Goal: Task Accomplishment & Management: Manage account settings

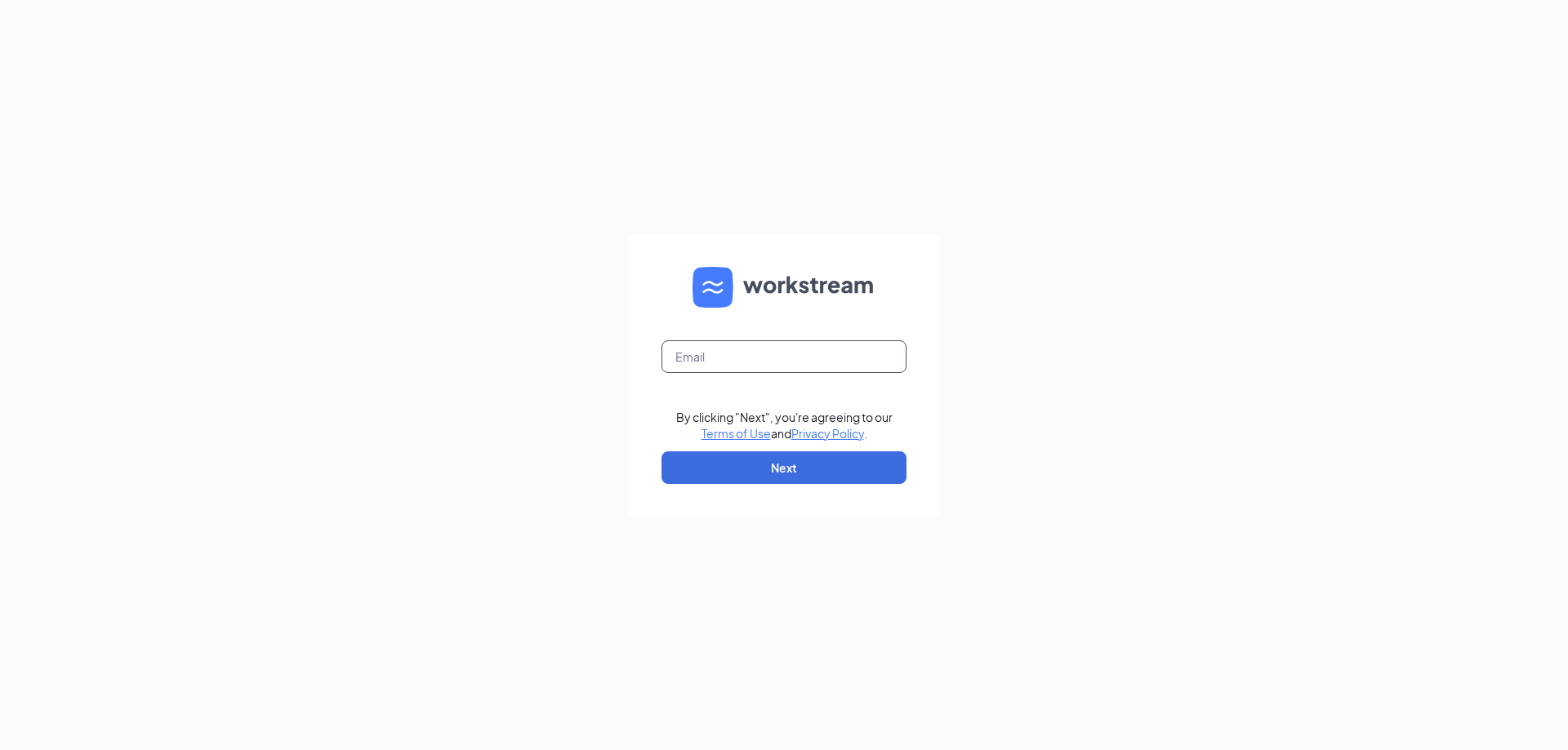
click at [712, 357] on input "text" at bounding box center [784, 357] width 245 height 33
type input "al0141@pjunited.com"
click at [777, 475] on button "Next" at bounding box center [784, 467] width 245 height 33
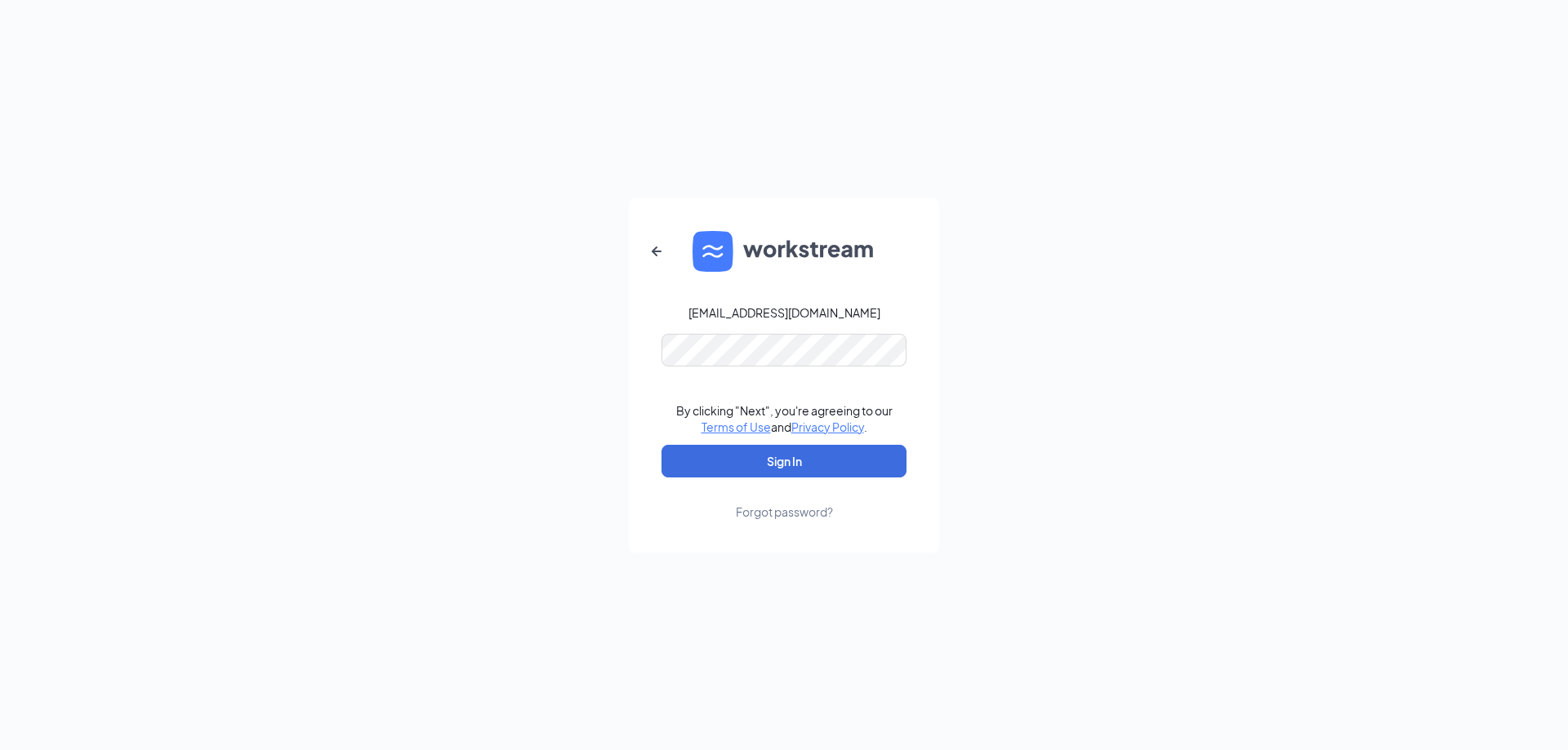
click at [742, 480] on link "Forgot password?" at bounding box center [785, 498] width 97 height 43
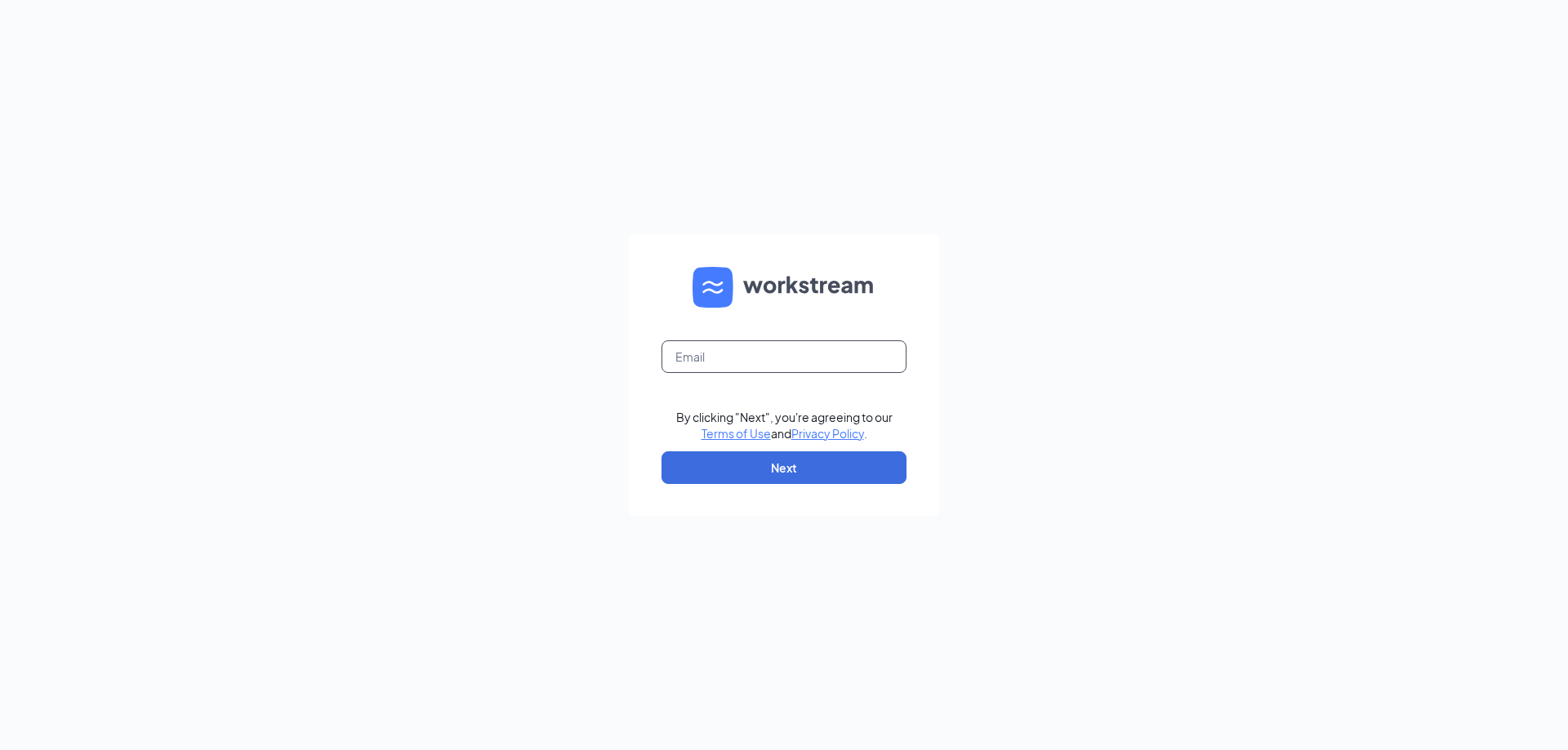
click at [740, 357] on input "text" at bounding box center [784, 357] width 245 height 33
type input "al0141@pjunited.com"
click at [776, 470] on button "Next" at bounding box center [784, 467] width 245 height 33
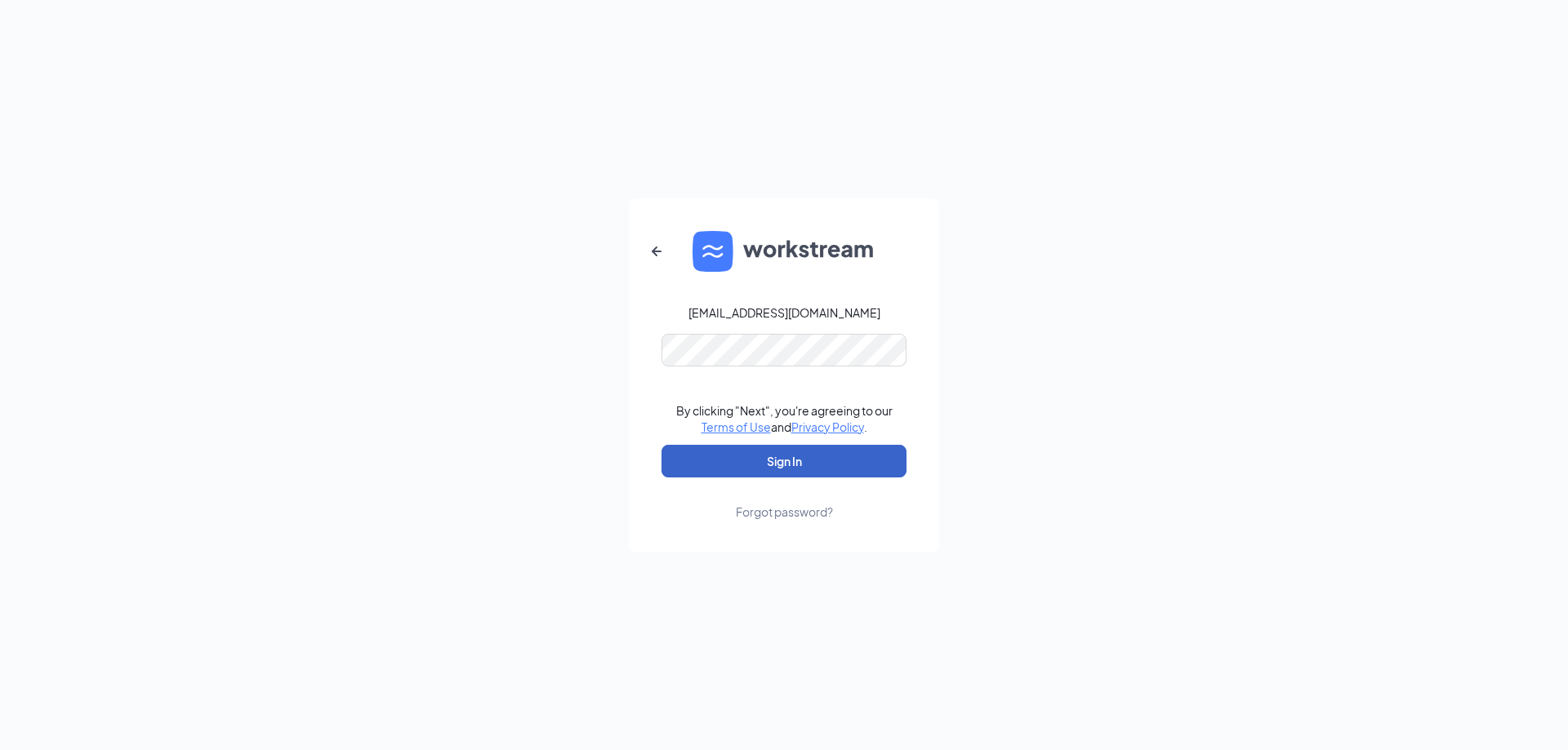
click at [755, 461] on button "Sign In" at bounding box center [784, 461] width 245 height 33
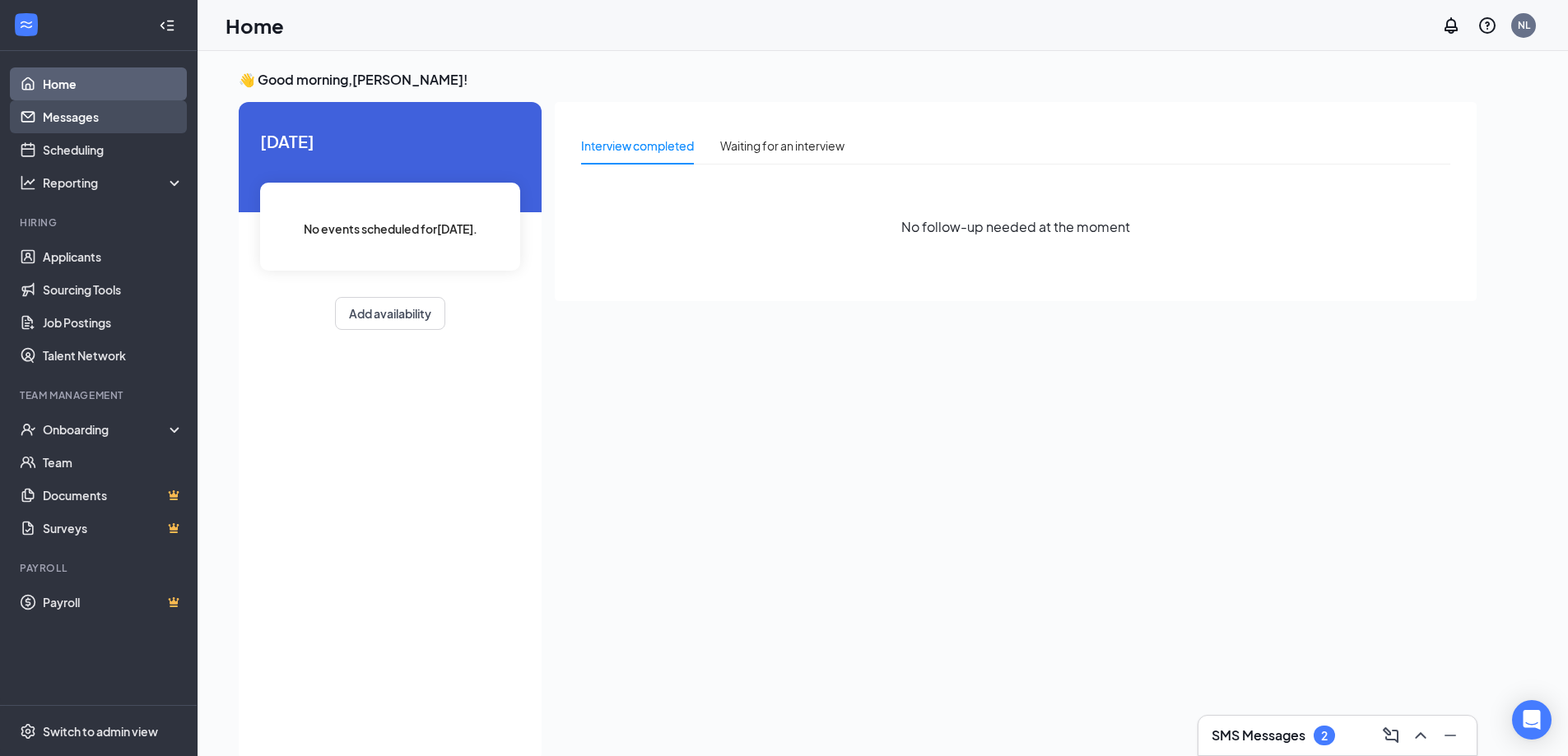
click at [64, 117] on link "Messages" at bounding box center [113, 117] width 140 height 33
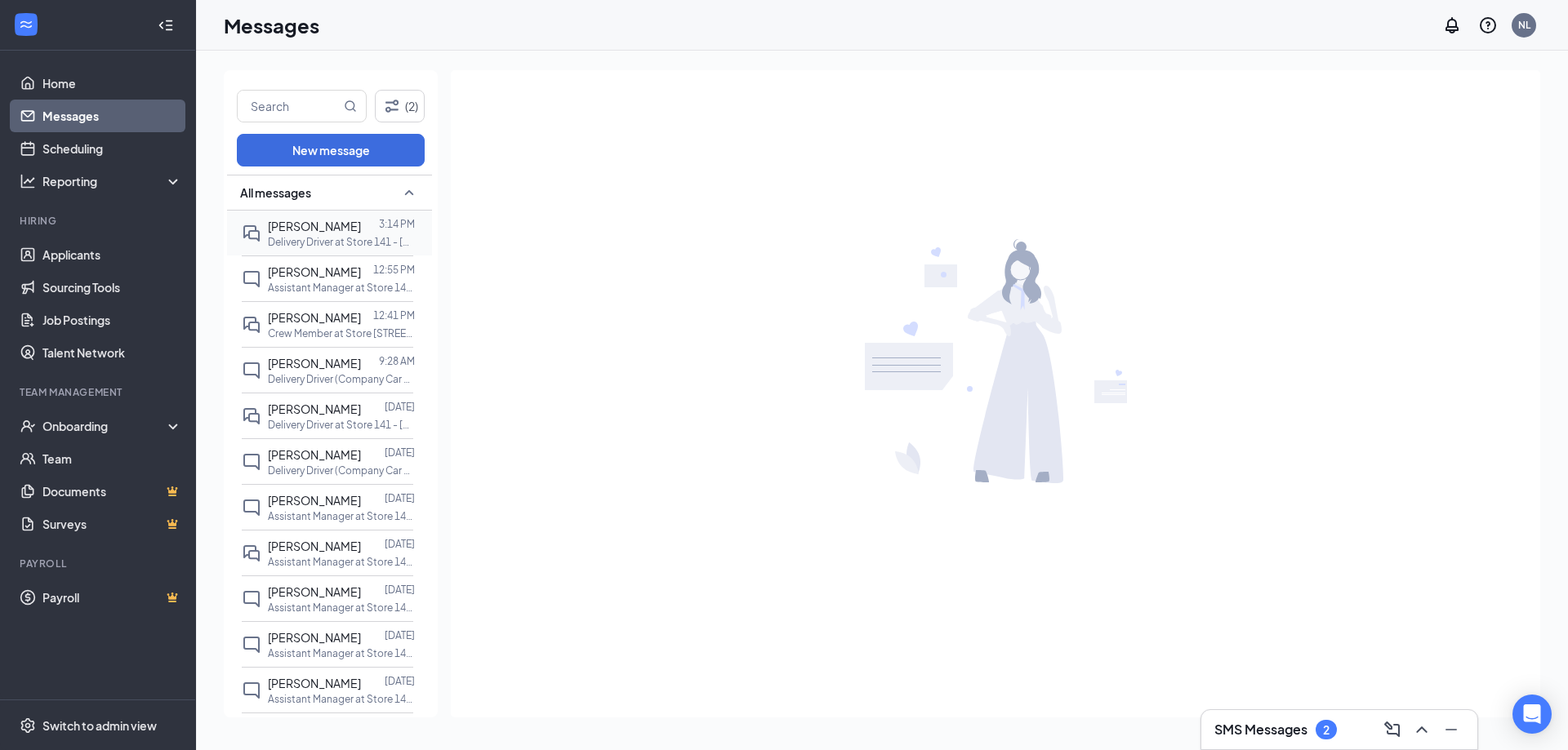
click at [332, 232] on span "[PERSON_NAME]" at bounding box center [314, 227] width 93 height 15
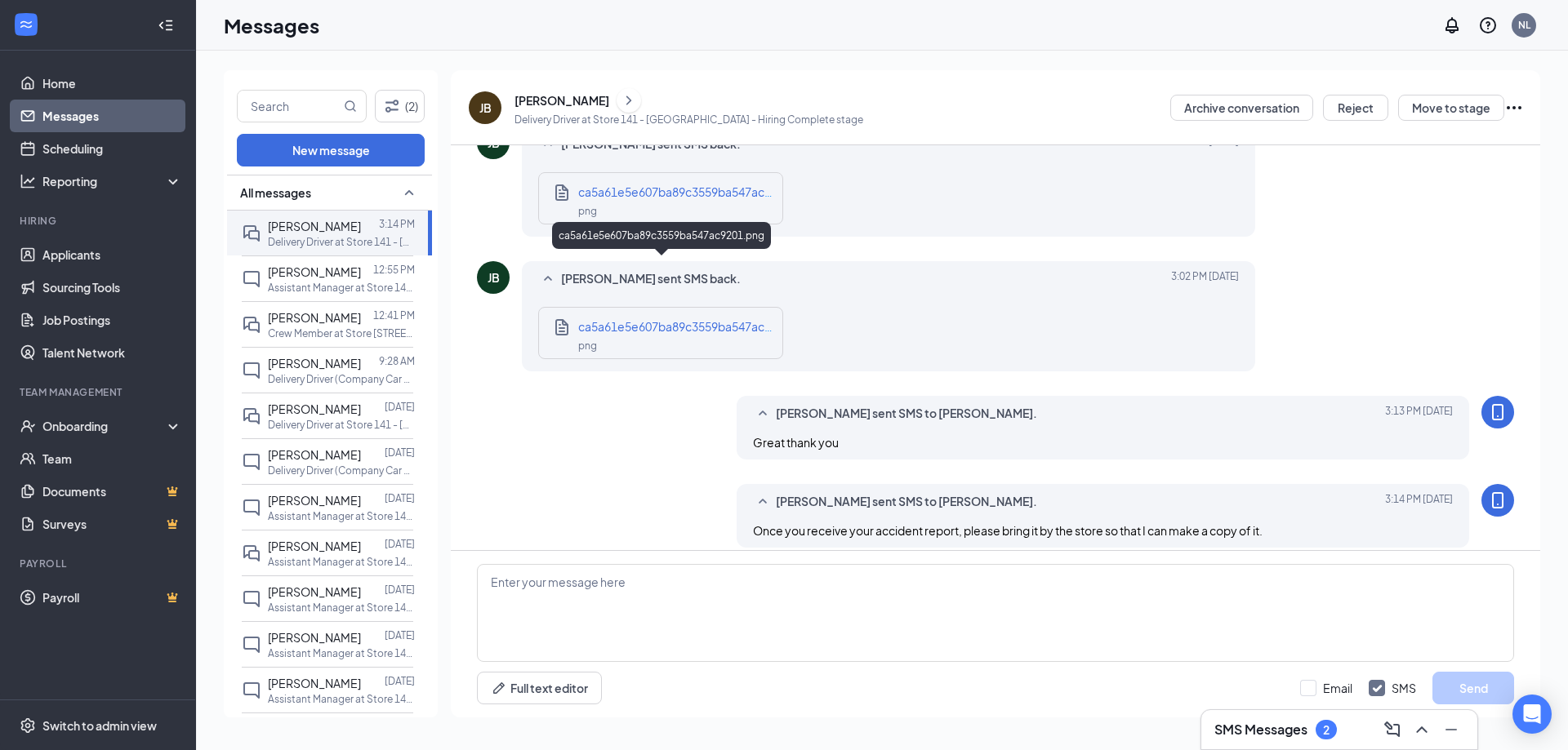
scroll to position [812, 0]
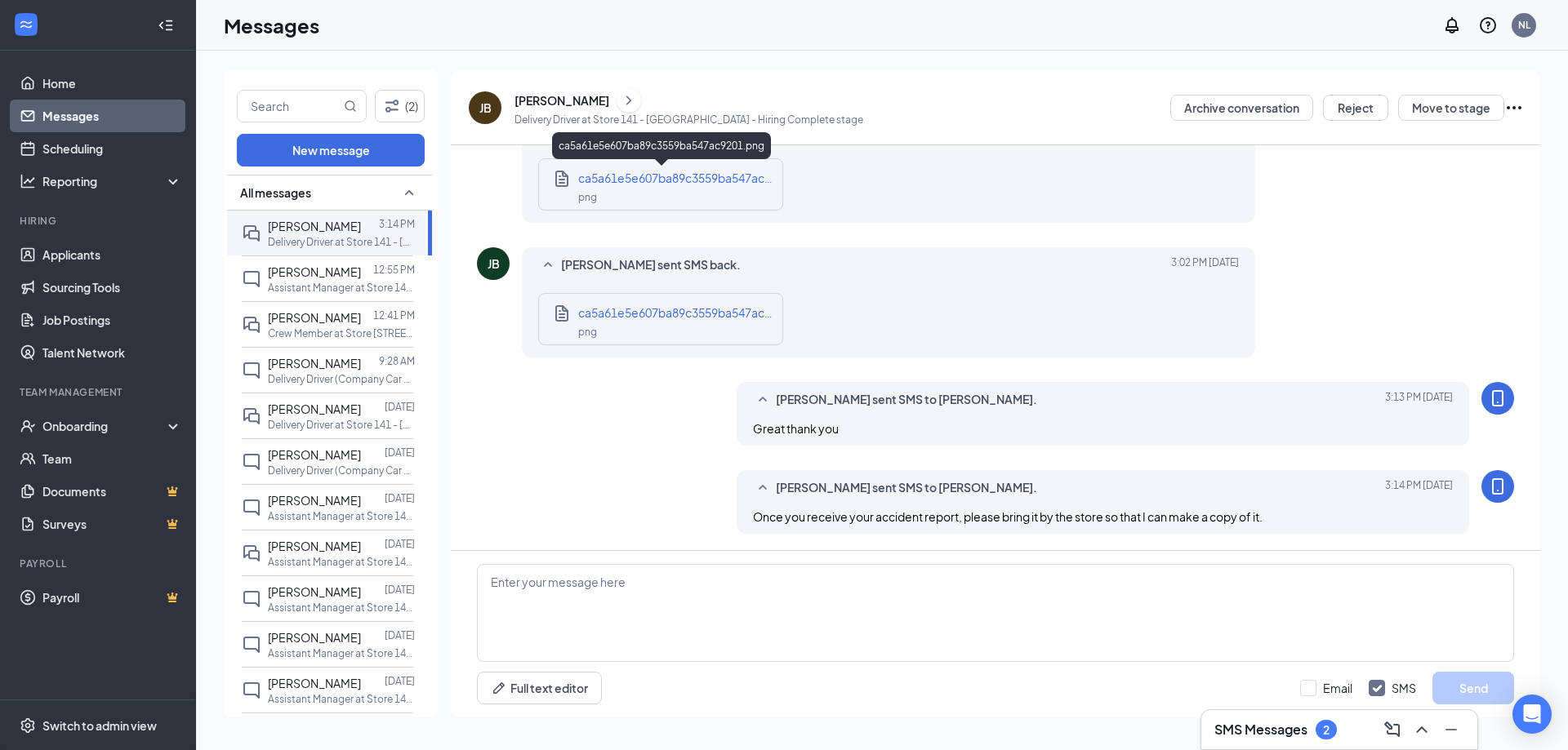
click at [620, 190] on div "png" at bounding box center [676, 196] width 196 height 18
click at [607, 303] on div "ca5a61e5e607ba89c3559ba547ac9201.png png" at bounding box center [661, 319] width 245 height 52
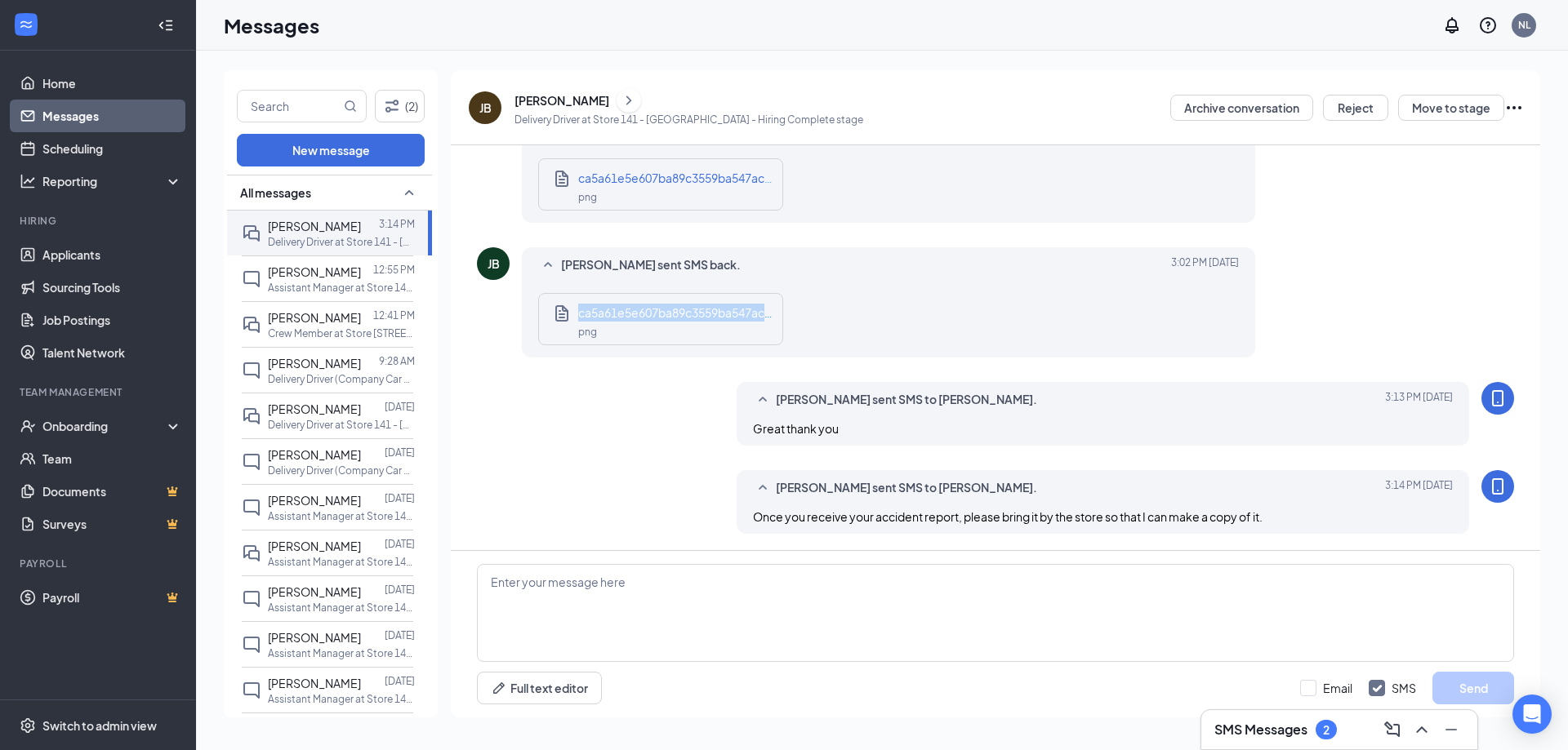
click at [607, 303] on div "ca5a61e5e607ba89c3559ba547ac9201.png png" at bounding box center [661, 319] width 245 height 52
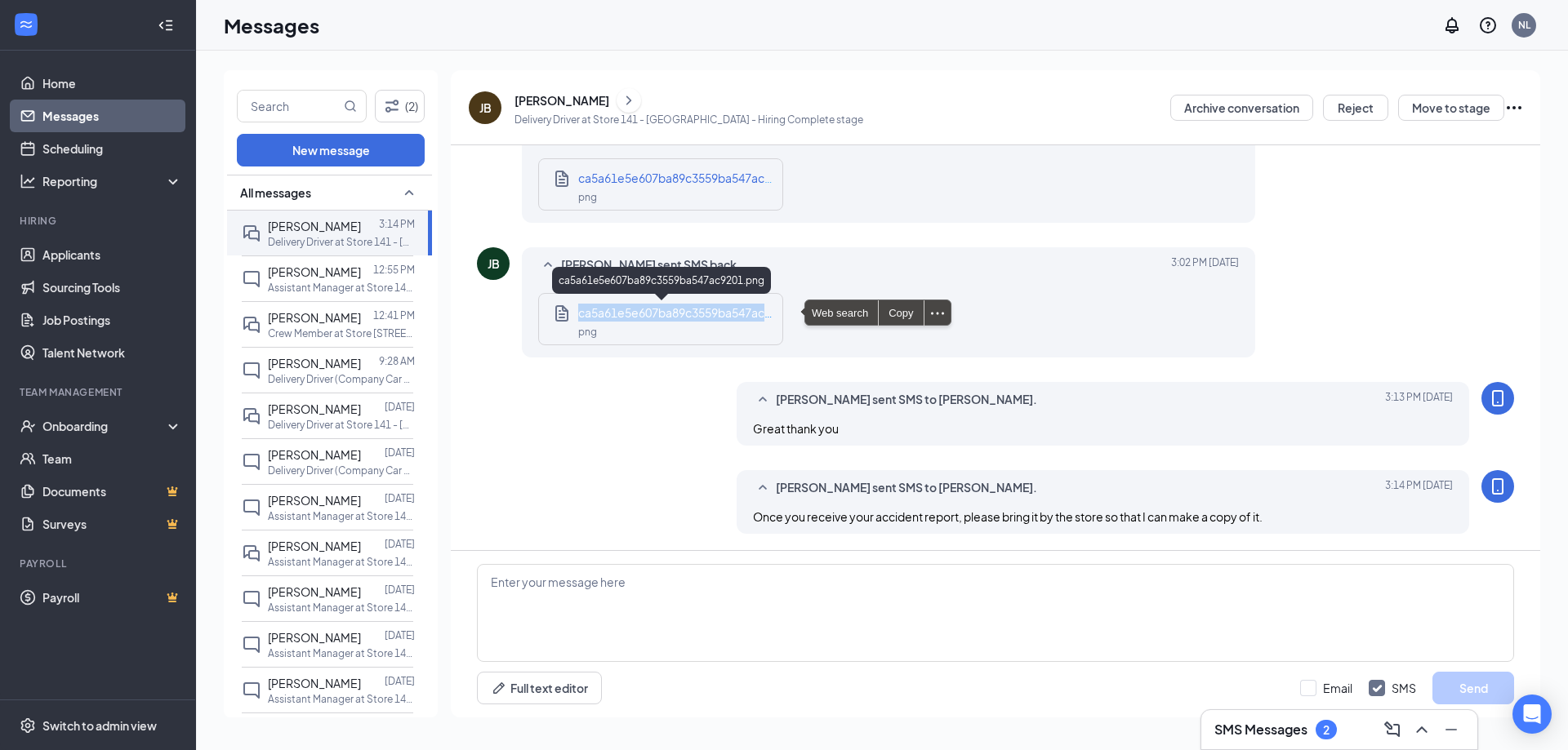
click at [620, 316] on span "ca5a61e5e607ba89c3559ba547ac9201.png" at bounding box center [697, 313] width 237 height 15
